Goal: Transaction & Acquisition: Purchase product/service

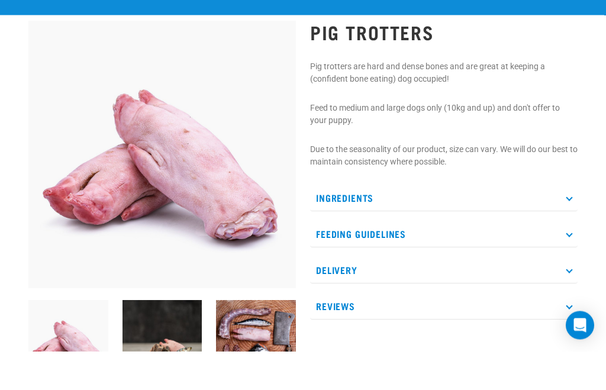
scroll to position [66, 0]
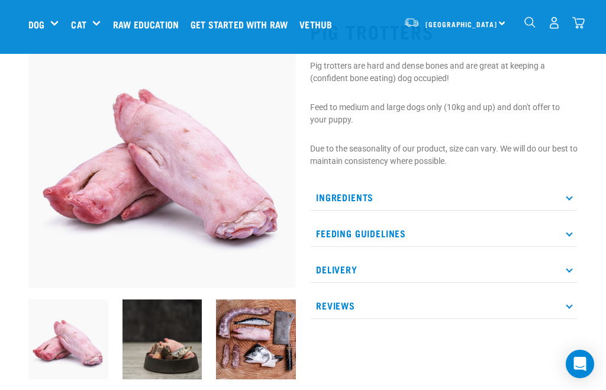
click at [574, 196] on p "Ingredients" at bounding box center [443, 197] width 267 height 27
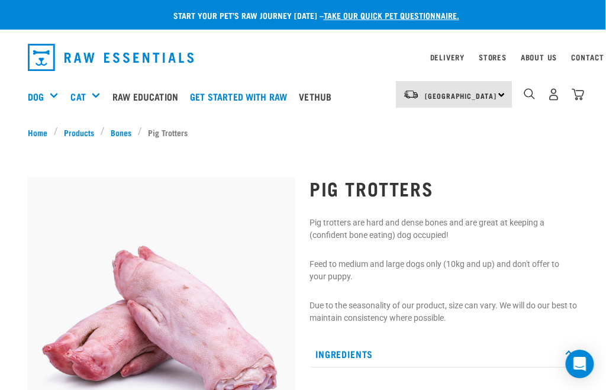
scroll to position [0, 8]
click at [524, 90] on img "dropdown navigation" at bounding box center [529, 93] width 11 height 11
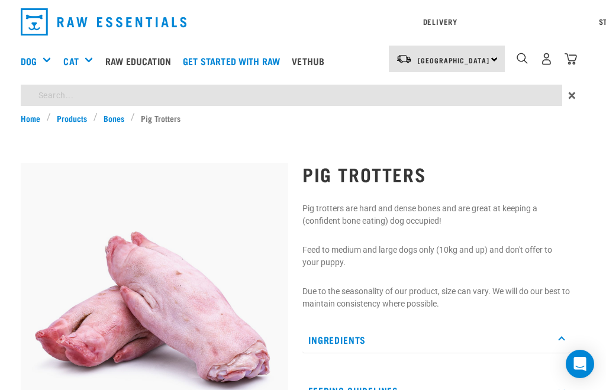
scroll to position [0, 0]
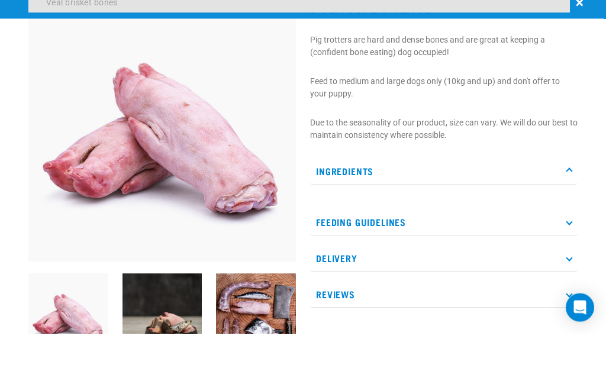
type input "Veal brisket bones"
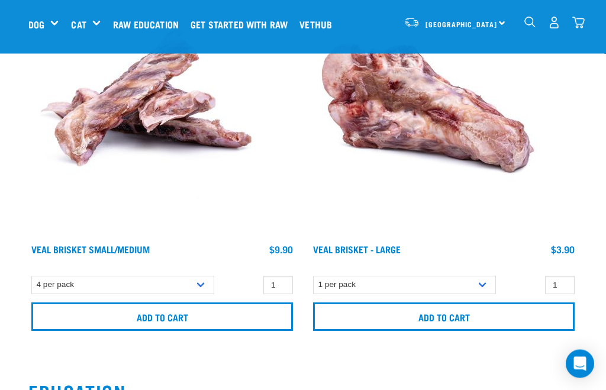
scroll to position [219, 0]
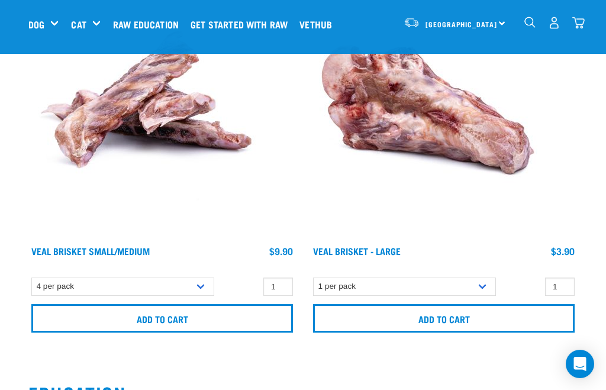
click at [133, 248] on link "Veal Brisket Small/Medium" at bounding box center [90, 250] width 118 height 5
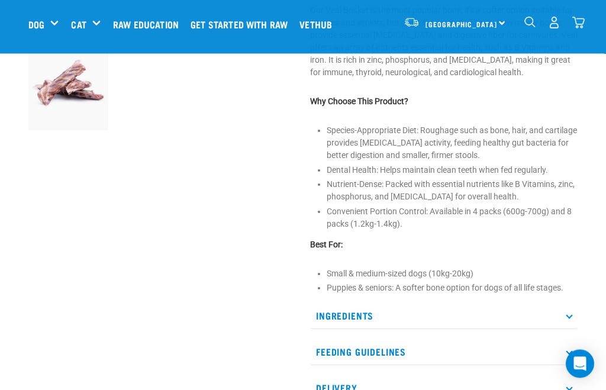
scroll to position [316, 0]
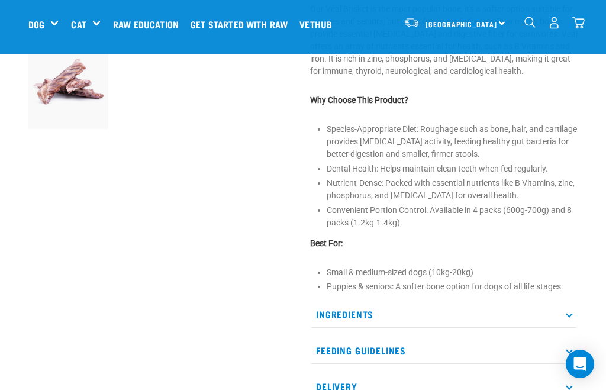
click at [574, 328] on p "Ingredients" at bounding box center [443, 314] width 267 height 27
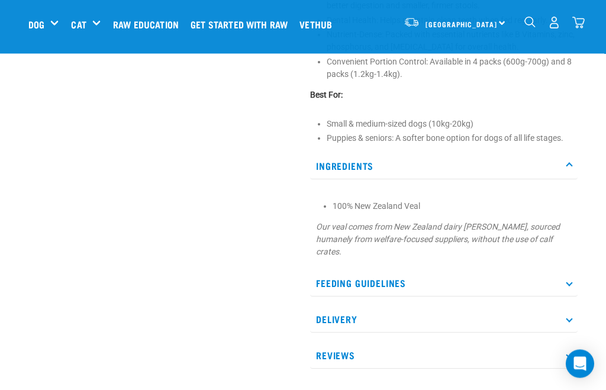
scroll to position [465, 0]
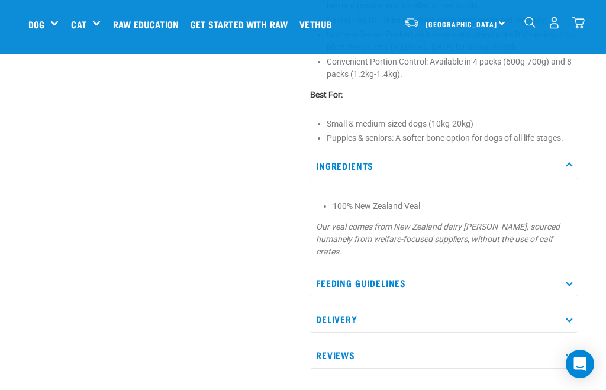
click at [571, 296] on p "Feeding Guidelines" at bounding box center [443, 283] width 267 height 27
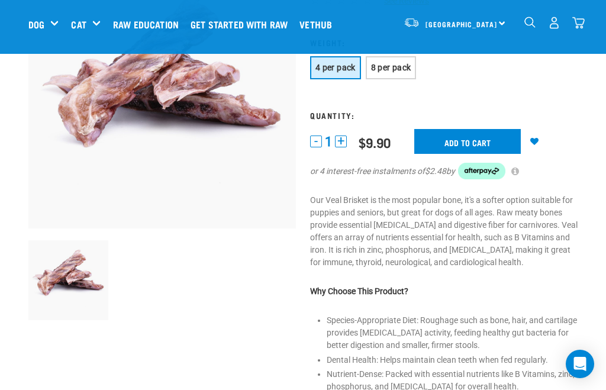
scroll to position [125, 0]
